Goal: Find specific page/section: Find specific page/section

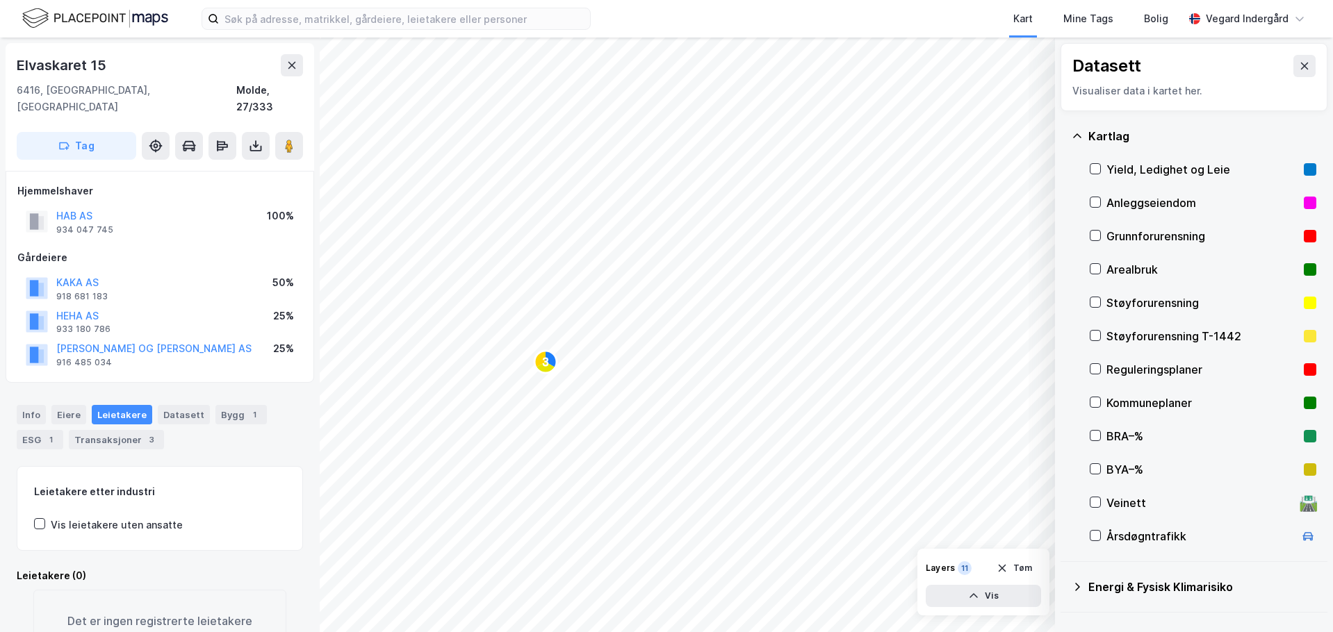
click at [1080, 131] on icon at bounding box center [1077, 136] width 11 height 11
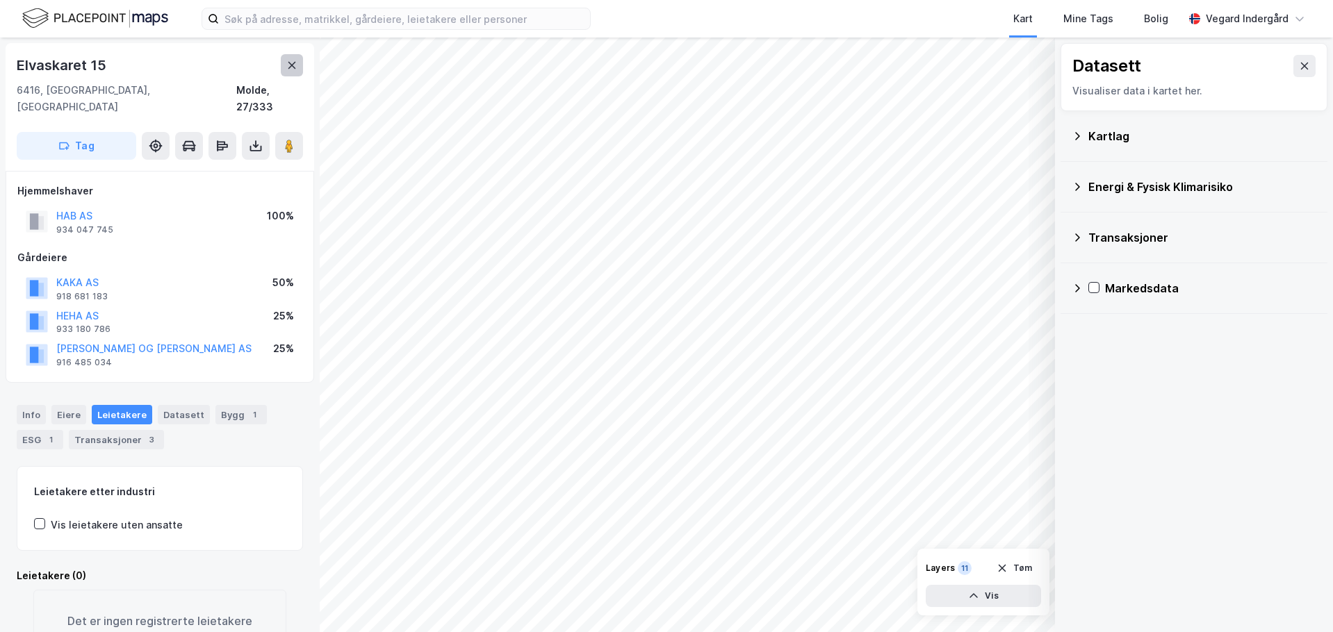
click at [291, 70] on icon at bounding box center [291, 65] width 11 height 11
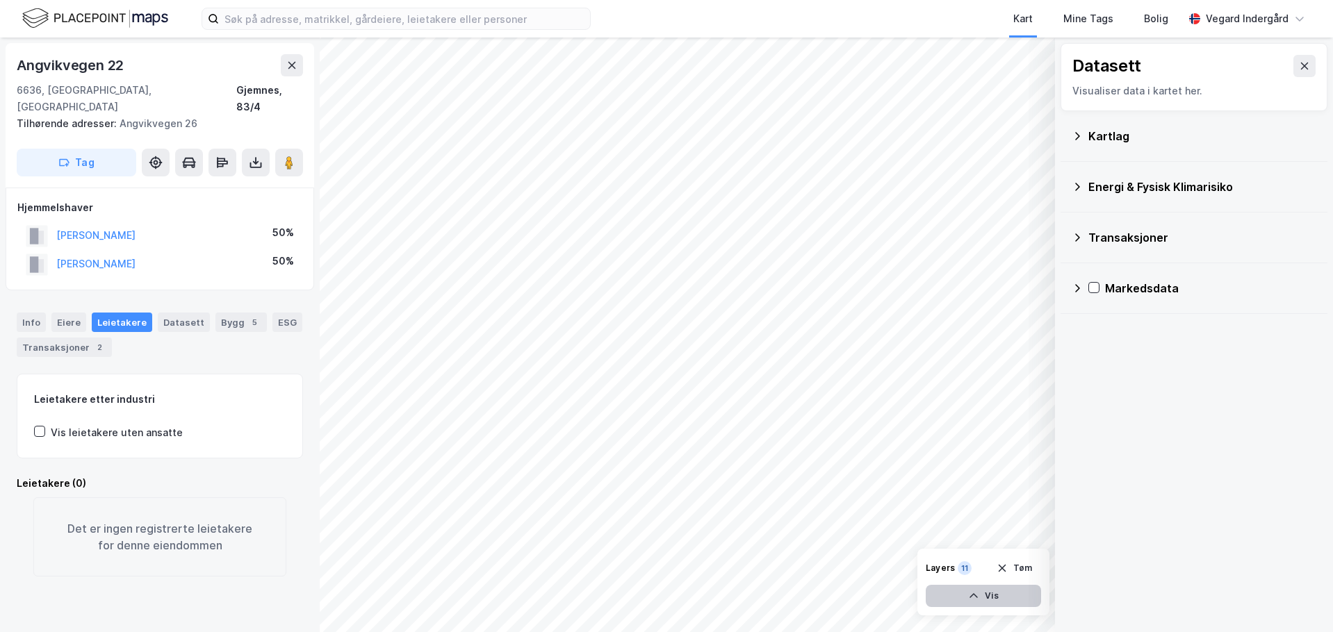
click at [1007, 600] on button "Vis" at bounding box center [983, 596] width 115 height 22
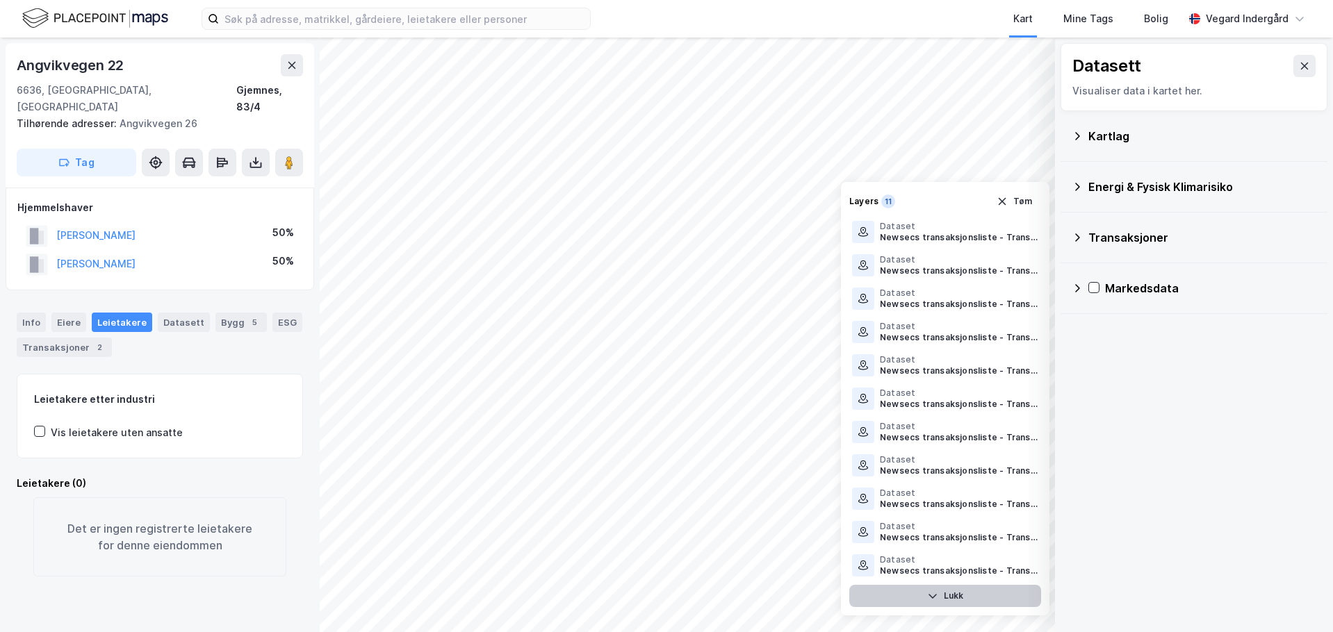
click at [1007, 598] on button "Lukk" at bounding box center [945, 596] width 192 height 22
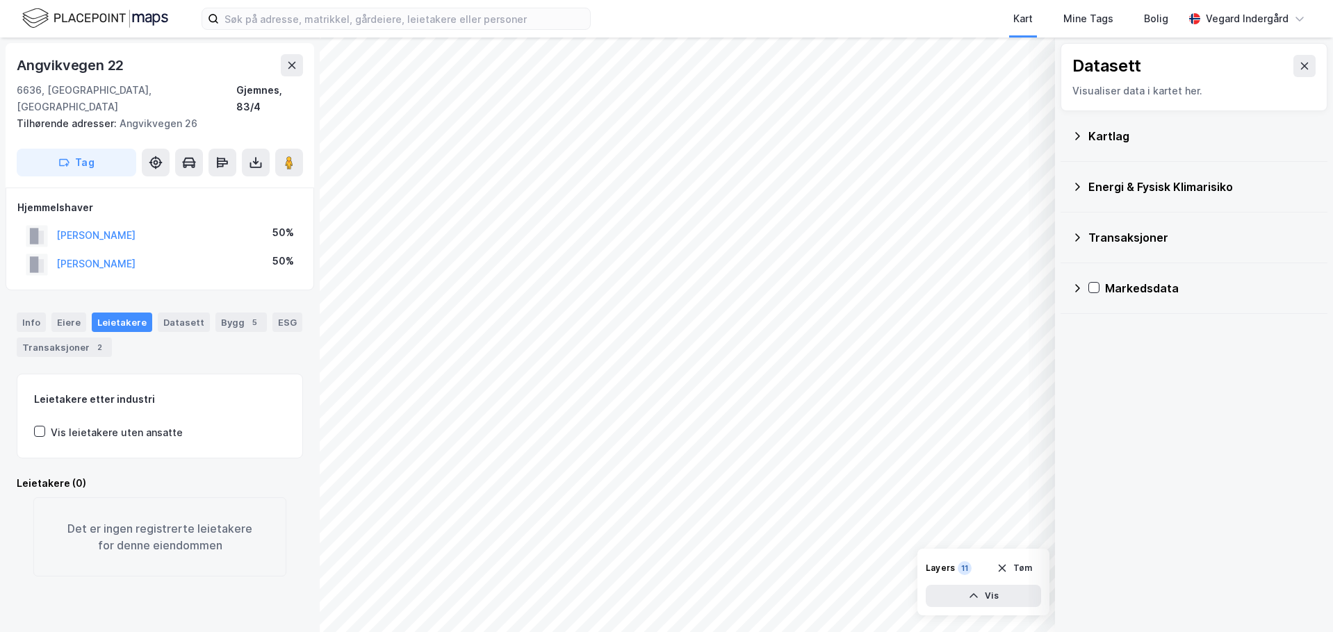
drag, startPoint x: 1077, startPoint y: 133, endPoint x: 1094, endPoint y: 151, distance: 25.1
click at [1077, 134] on icon at bounding box center [1077, 136] width 11 height 11
